Goal: Ask a question

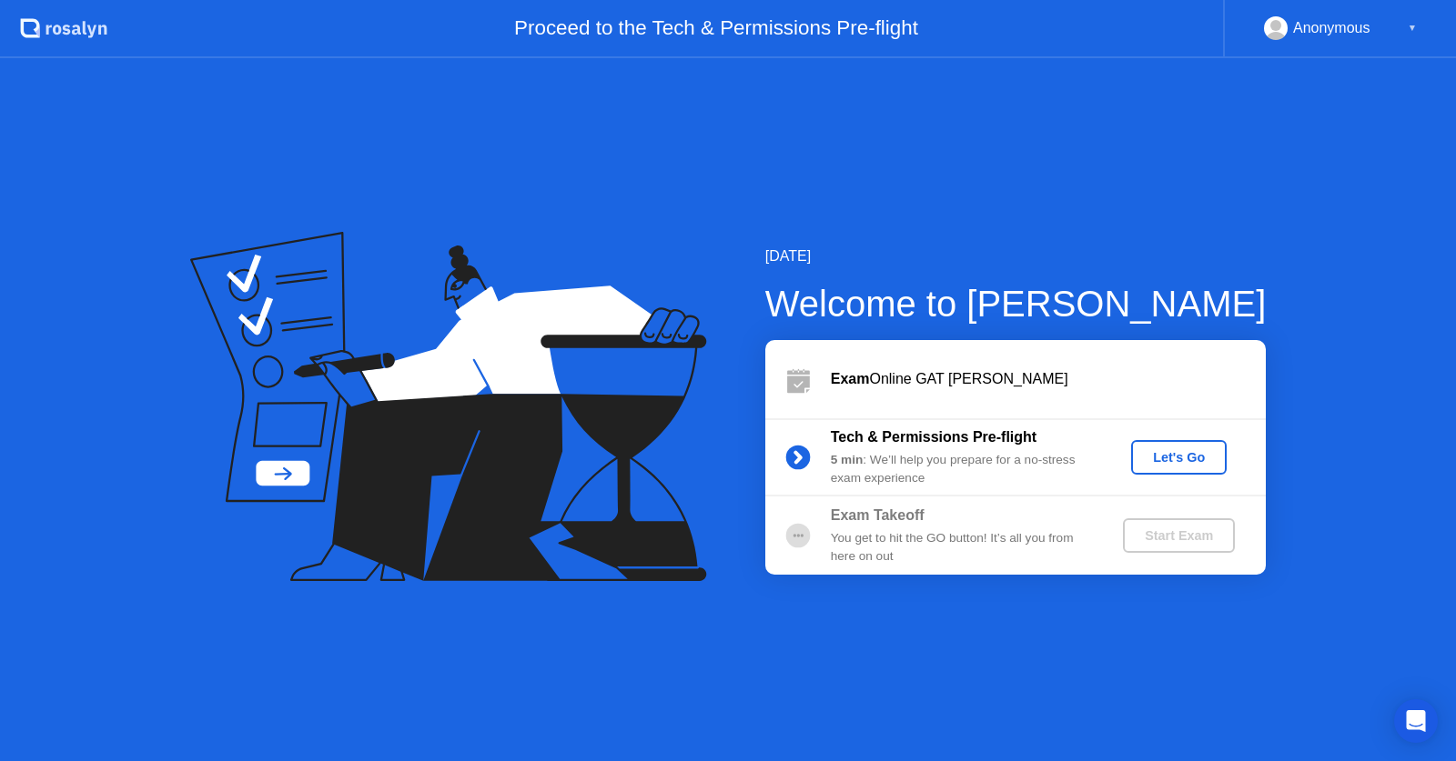
click at [970, 378] on div "Exam Online GAT [PERSON_NAME]" at bounding box center [1048, 379] width 435 height 22
click at [826, 441] on div at bounding box center [798, 457] width 66 height 36
click at [984, 553] on div "You get to hit the GO button! It’s all you from here on out" at bounding box center [962, 547] width 262 height 37
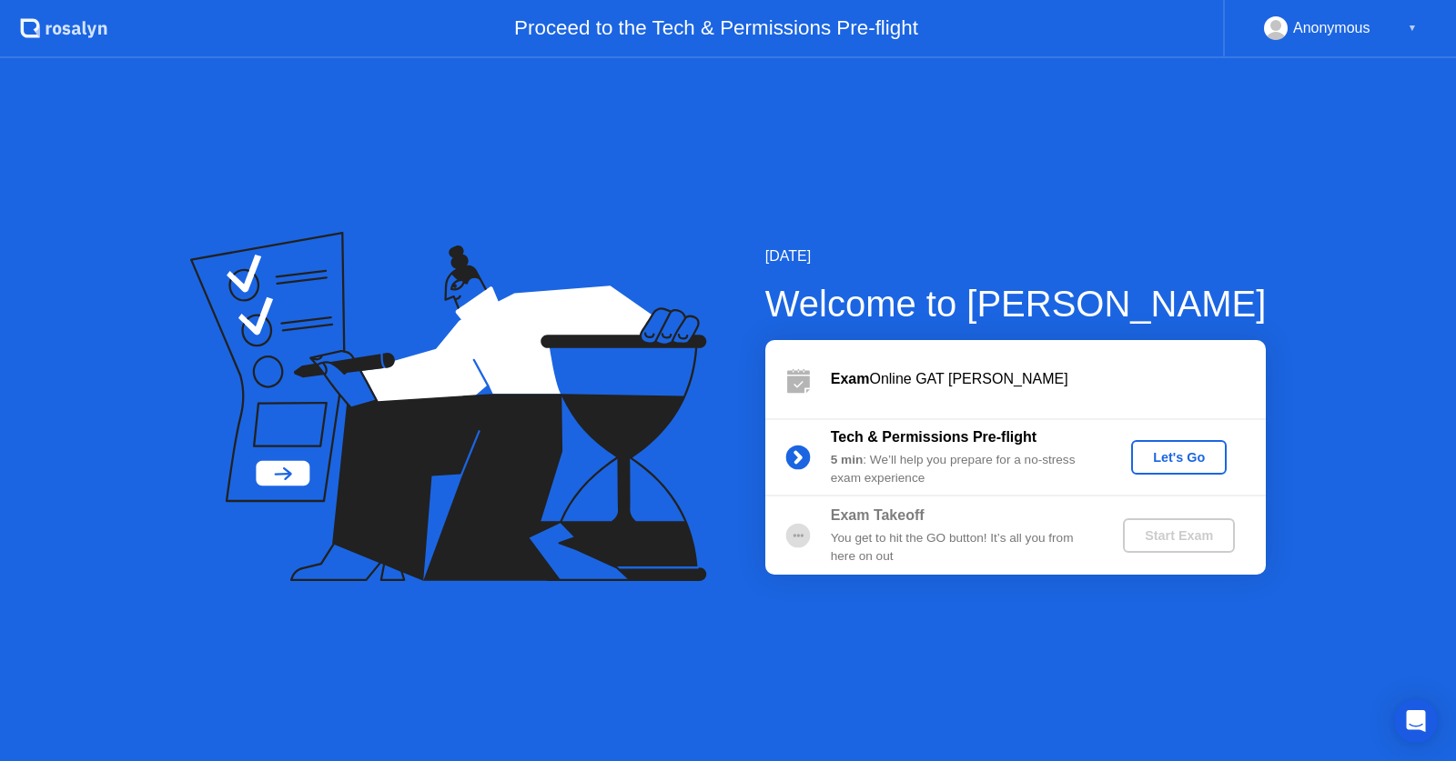
click at [1056, 540] on div "You get to hit the GO button! It’s all you from here on out" at bounding box center [962, 547] width 262 height 37
click at [889, 566] on div "You get to hit the GO button! It’s all you from here on out" at bounding box center [962, 547] width 262 height 37
click at [850, 546] on div "You get to hit the GO button! It’s all you from here on out" at bounding box center [962, 547] width 262 height 37
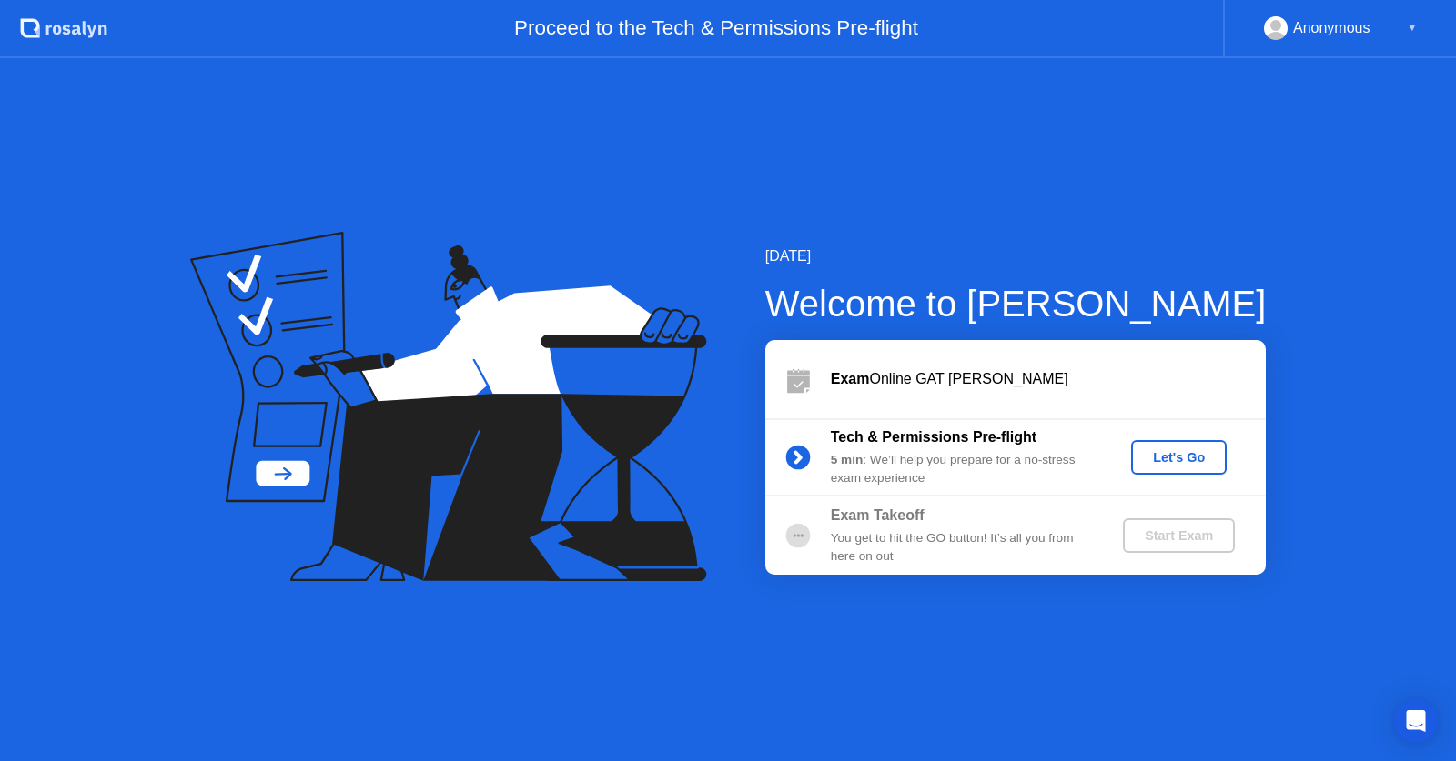
click at [47, 23] on icon ".st0{fill:#f0f8ff;} .st1{fill:#d4e3ff;} .st2{fill:#b4c2ff;} background" at bounding box center [63, 28] width 87 height 29
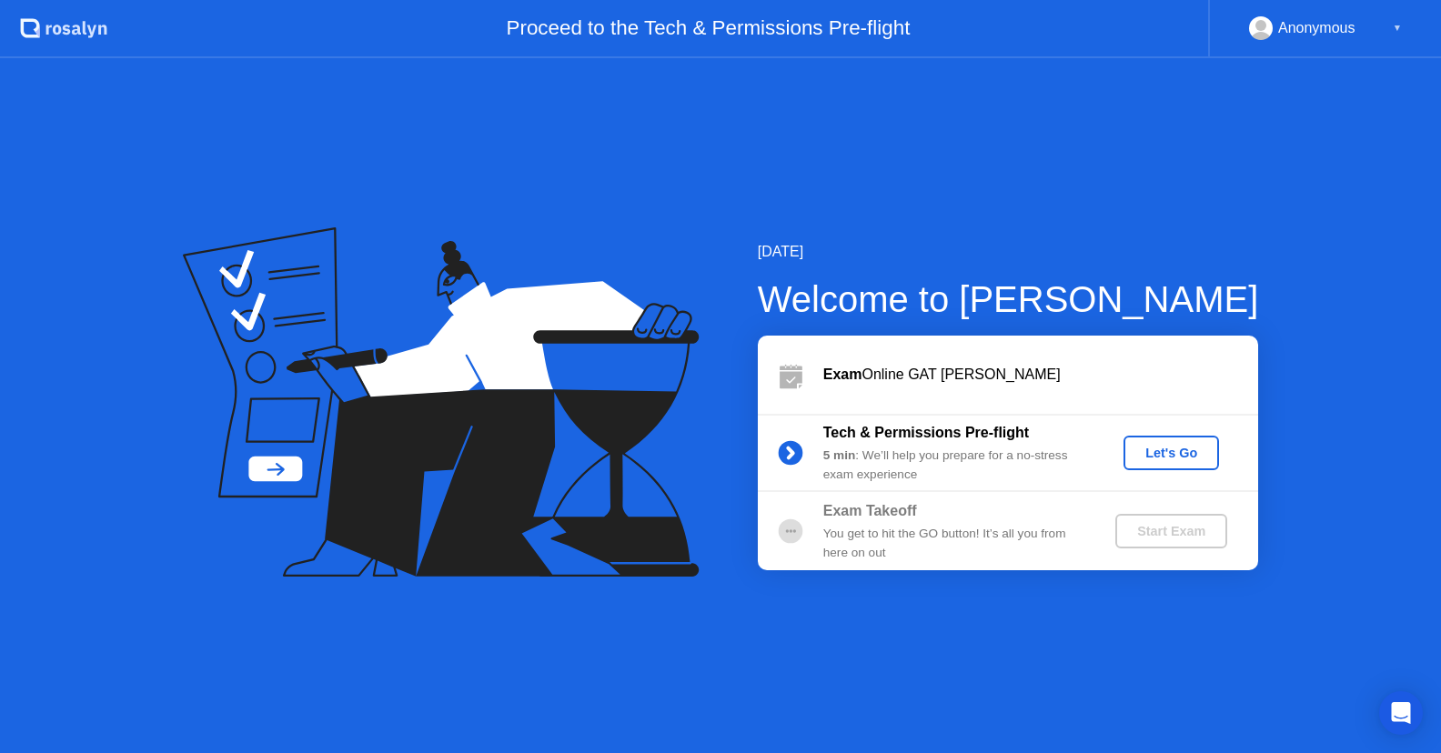
click at [1067, 374] on div "Exam Online GAT [PERSON_NAME]" at bounding box center [1040, 375] width 435 height 22
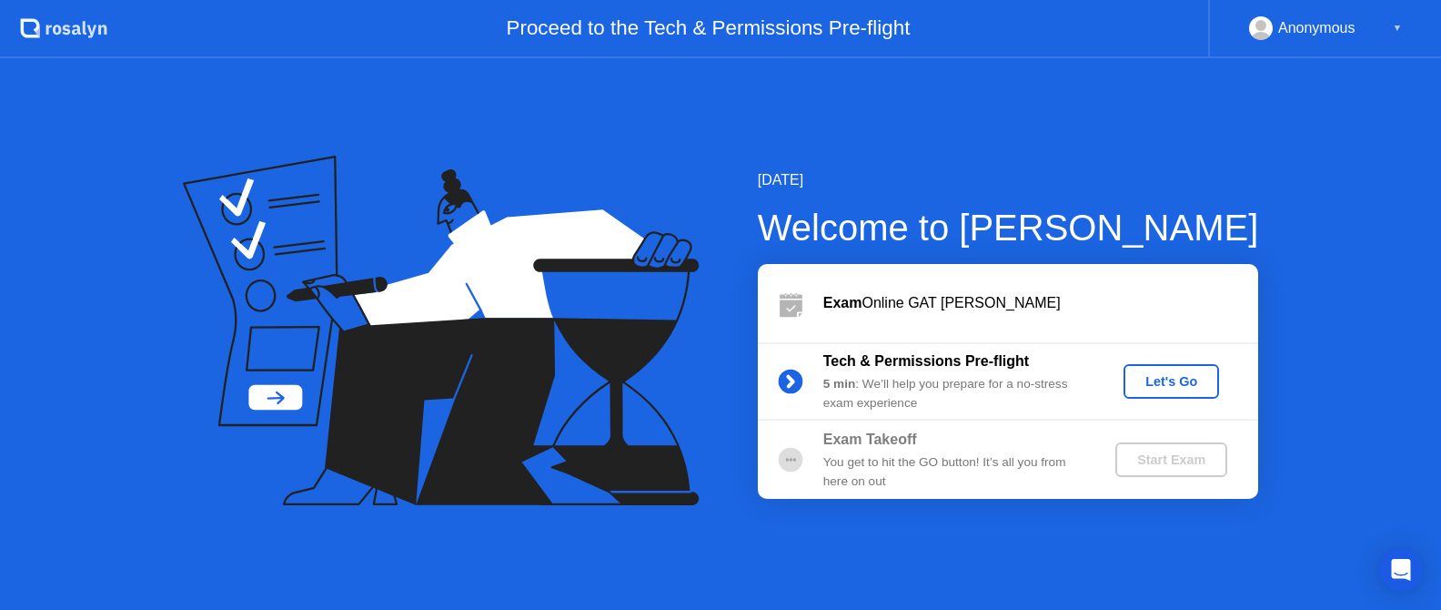
click at [948, 312] on div "Exam Online GAT [PERSON_NAME]" at bounding box center [1040, 303] width 435 height 22
click at [888, 268] on div "Exam Online GAT [PERSON_NAME]" at bounding box center [1008, 303] width 500 height 78
click at [1400, 560] on icon "Open Intercom Messenger" at bounding box center [1400, 570] width 21 height 24
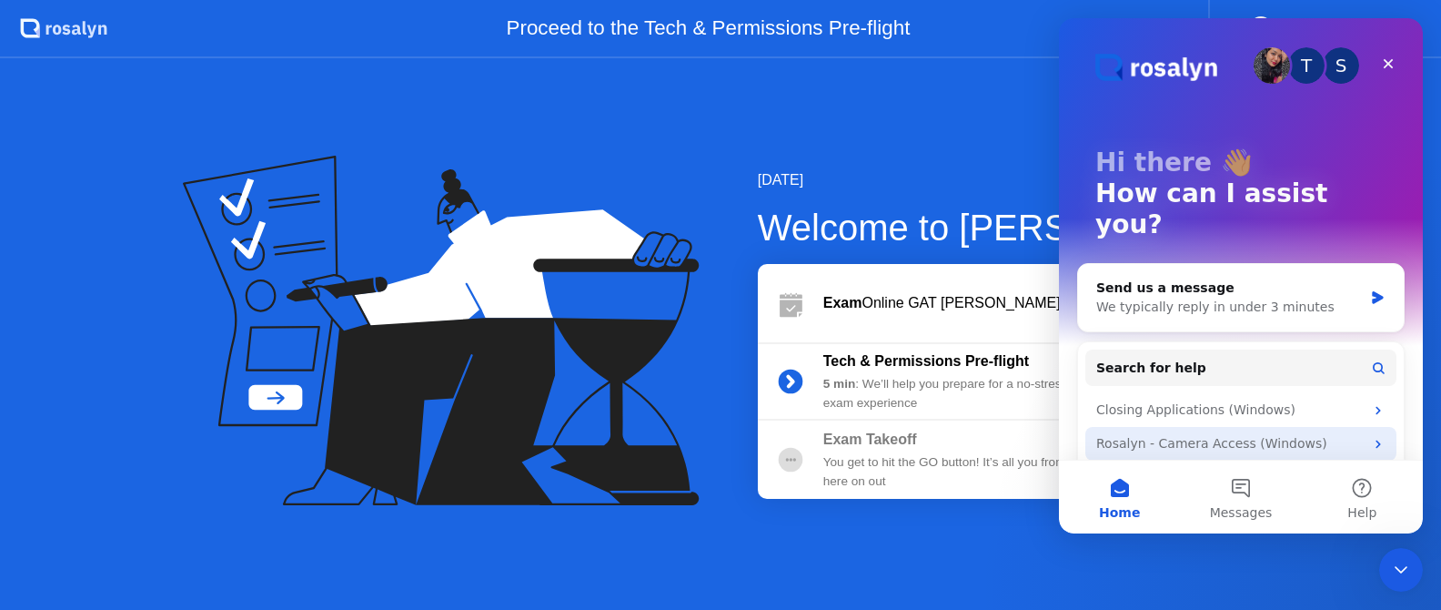
click at [1378, 437] on icon "Intercom messenger" at bounding box center [1378, 444] width 15 height 15
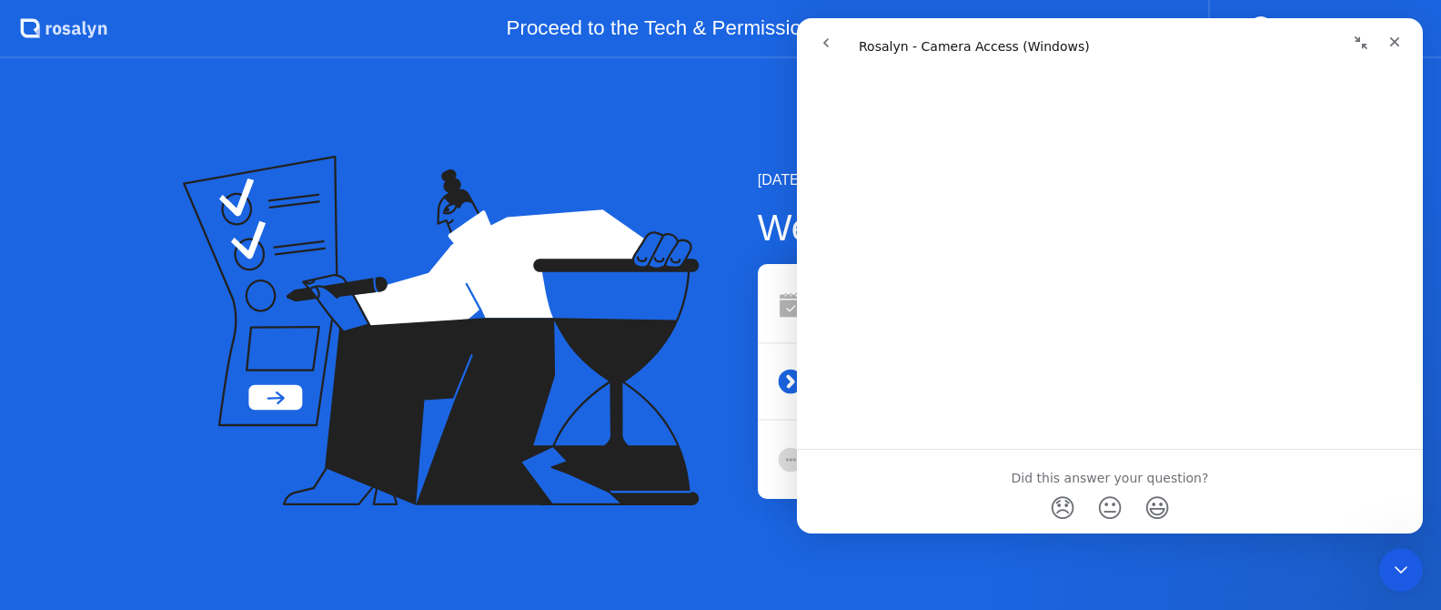
scroll to position [1328, 0]
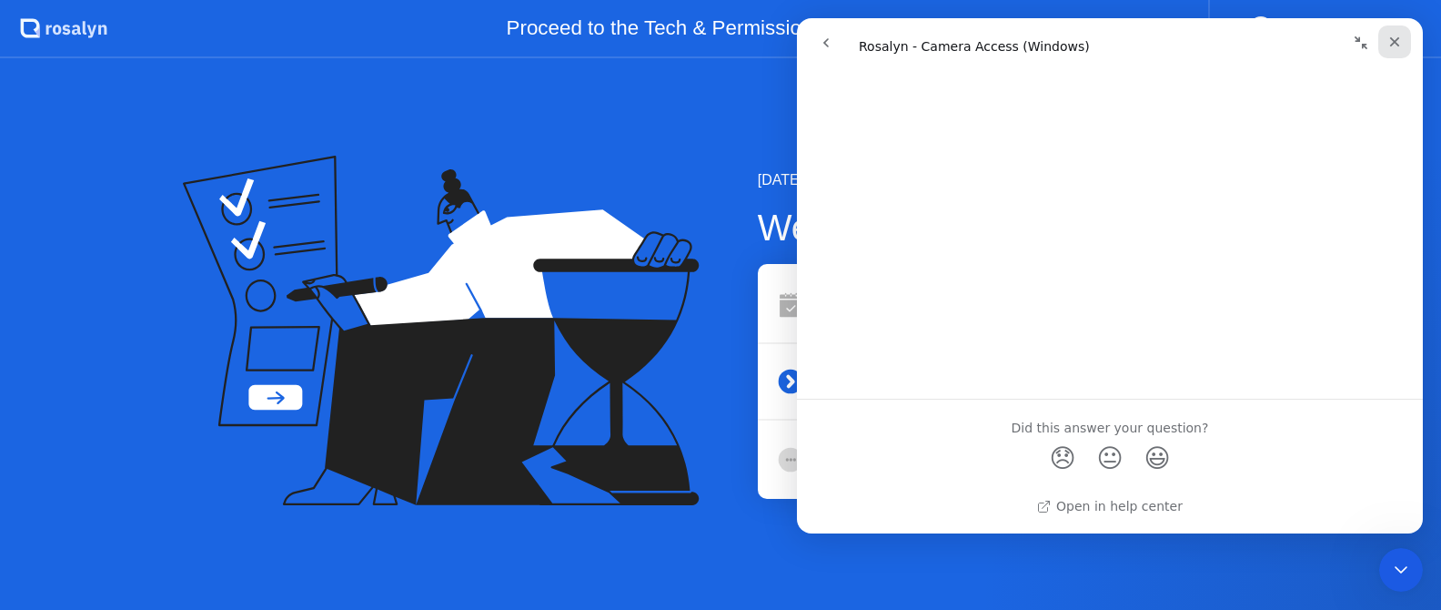
click at [1387, 44] on icon "Close" at bounding box center [1394, 42] width 15 height 15
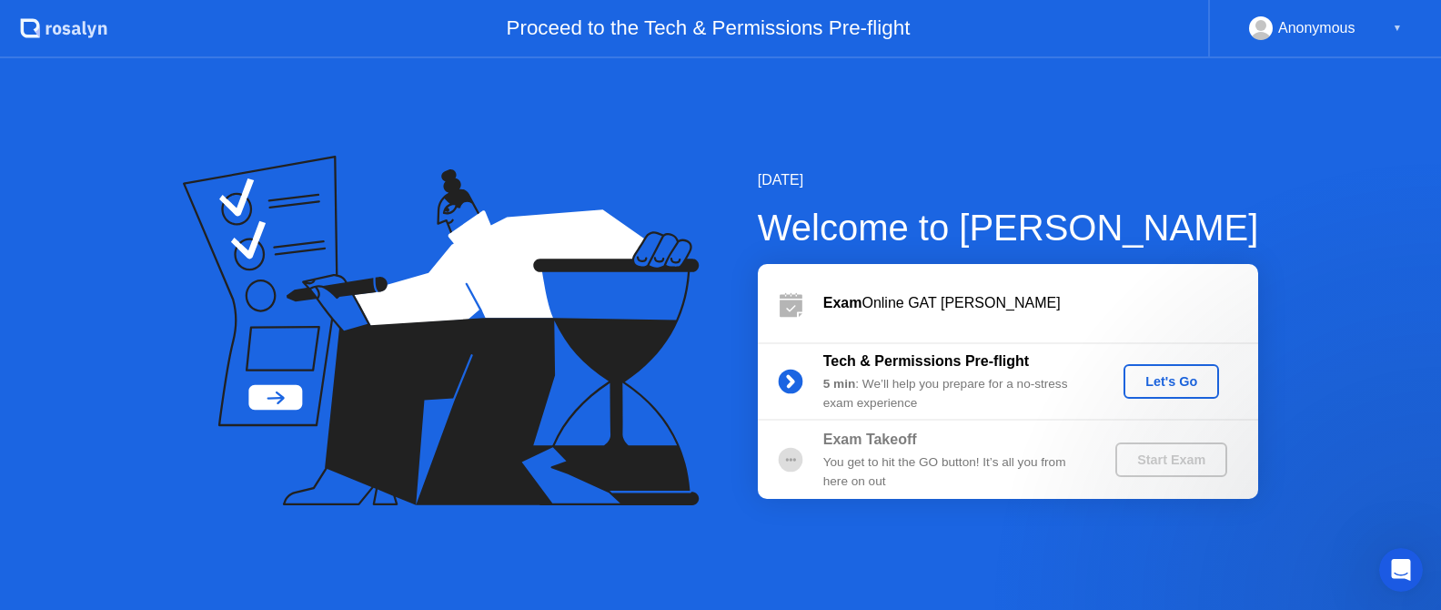
scroll to position [0, 0]
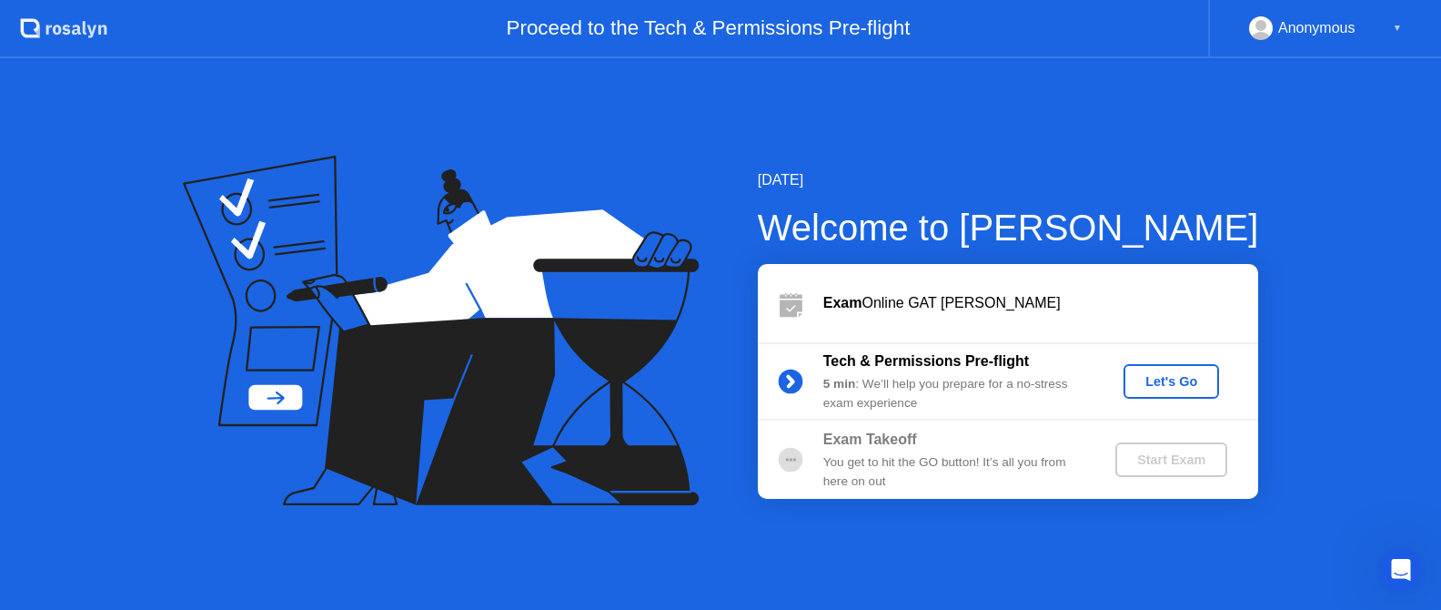
click at [1391, 25] on div "Anonymous ▼" at bounding box center [1325, 28] width 153 height 24
click at [1326, 27] on div "Anonymous" at bounding box center [1316, 28] width 77 height 24
click at [1265, 21] on rect at bounding box center [1261, 32] width 30 height 26
click at [1400, 26] on div "▼" at bounding box center [1397, 28] width 9 height 24
click at [1009, 455] on div "You get to hit the GO button! It’s all you from here on out" at bounding box center [954, 471] width 262 height 37
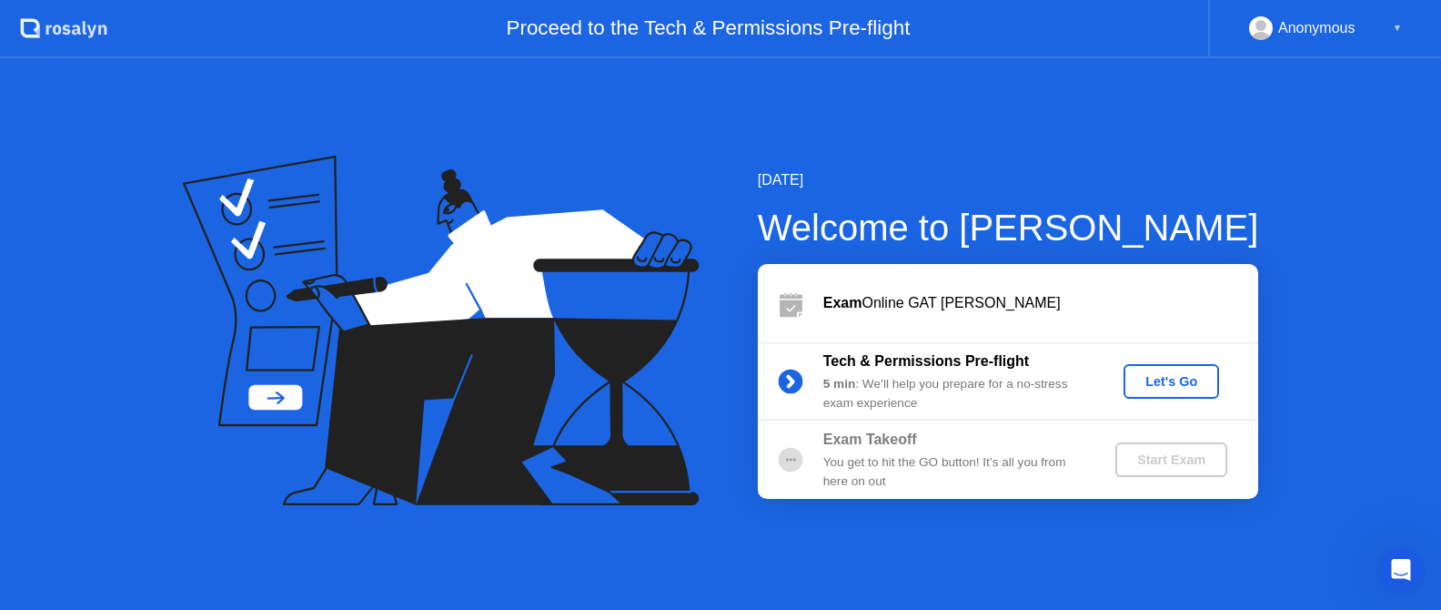
click at [1395, 22] on div "▼" at bounding box center [1397, 28] width 9 height 24
